Goal: Information Seeking & Learning: Learn about a topic

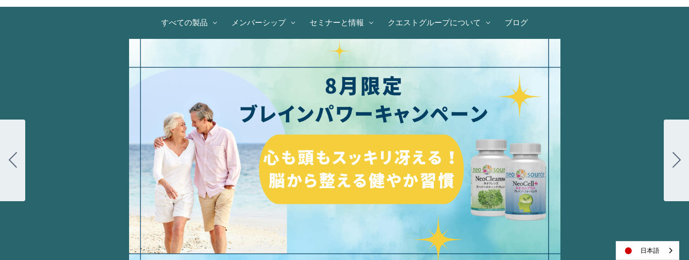
scroll to position [97, 0]
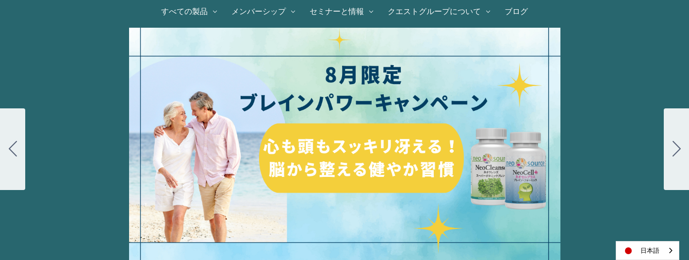
click at [686, 149] on button "Go to slide 2" at bounding box center [676, 149] width 25 height 82
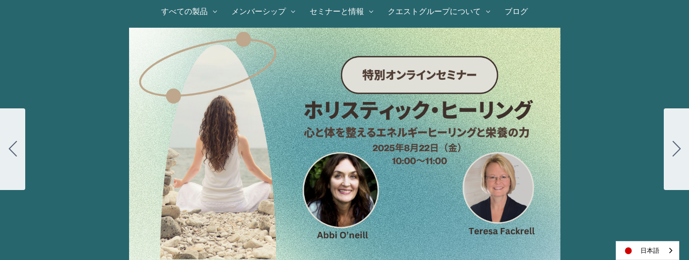
click at [679, 153] on icon "Go to slide 3" at bounding box center [677, 149] width 8 height 16
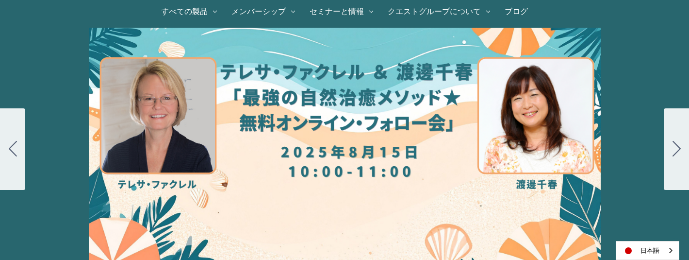
click at [678, 153] on icon "Go to slide 4" at bounding box center [677, 149] width 8 height 16
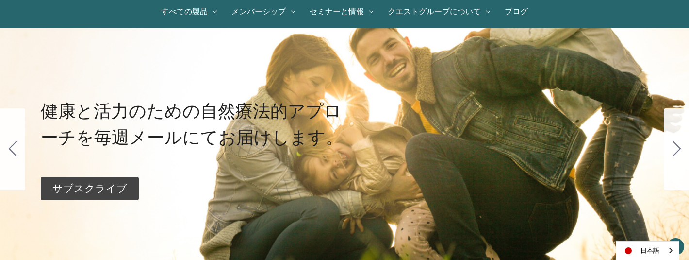
click at [678, 153] on icon "Go to slide 1" at bounding box center [677, 149] width 8 height 16
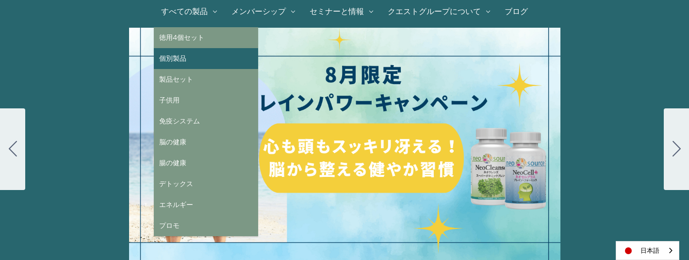
click at [194, 59] on link "個別製品" at bounding box center [206, 58] width 104 height 21
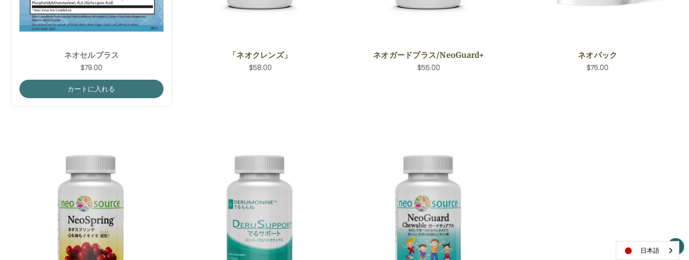
scroll to position [291, 0]
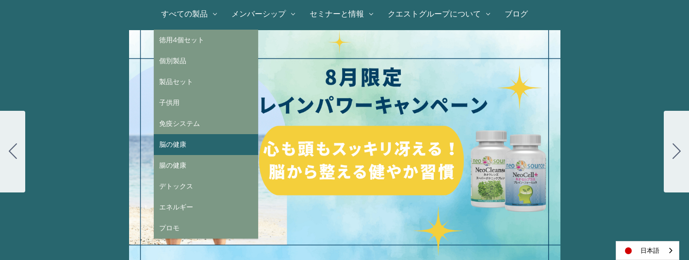
scroll to position [97, 0]
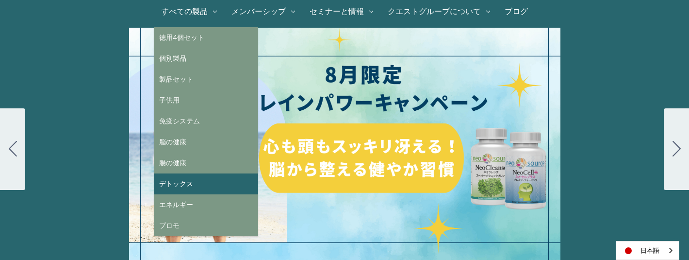
click at [195, 188] on link "デトックス" at bounding box center [206, 183] width 104 height 21
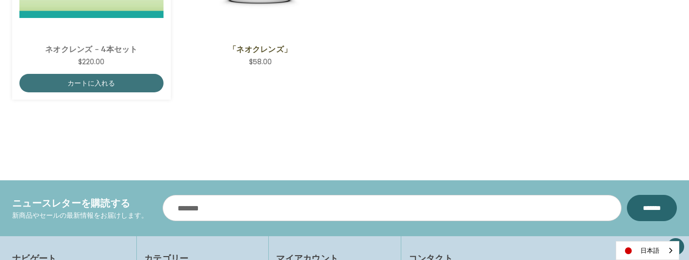
scroll to position [340, 0]
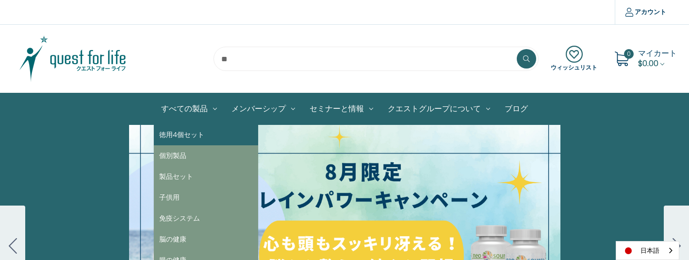
click at [192, 138] on link "徳用4個セット" at bounding box center [206, 134] width 104 height 21
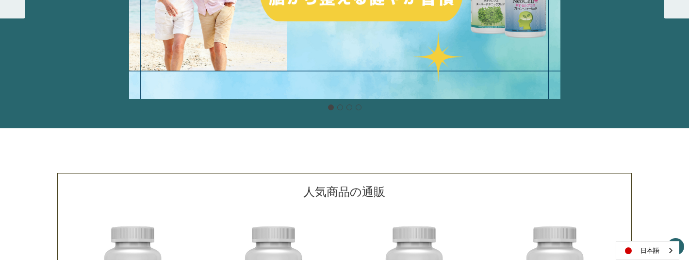
scroll to position [146, 0]
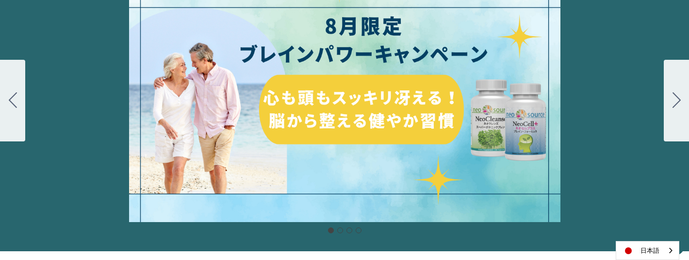
click at [378, 128] on div "細胞プロテクトセット 通常188ドル セール価格160ドル $28 OFF [DATE]～[DATE] [DATE]〜[DATE] 販売中" at bounding box center [344, 100] width 689 height 243
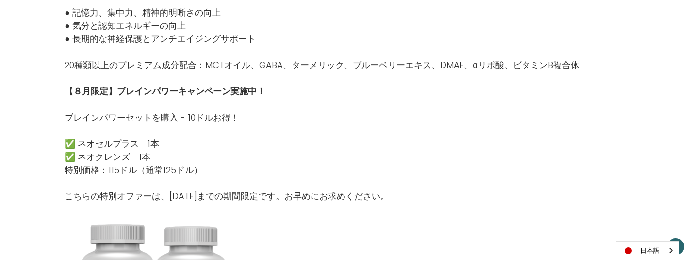
scroll to position [777, 0]
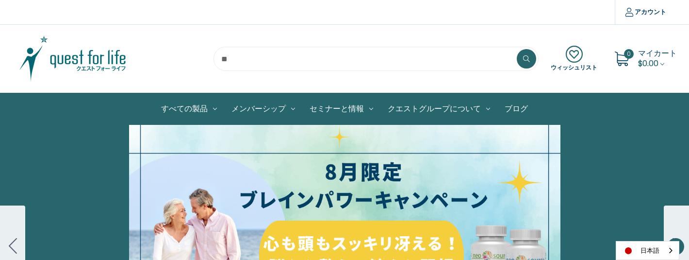
scroll to position [146, 0]
